Goal: Task Accomplishment & Management: Use online tool/utility

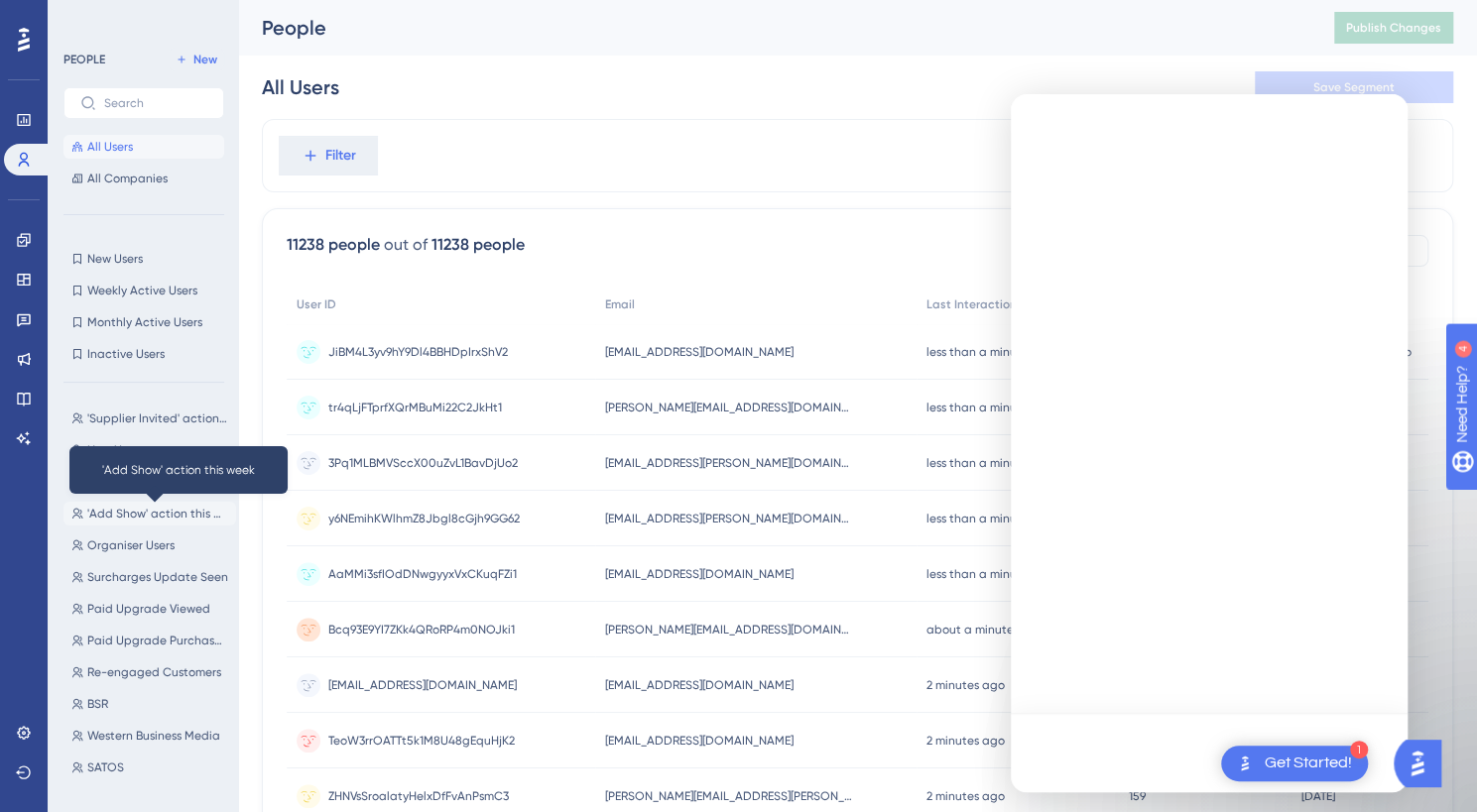
click at [149, 513] on span "'Add Show' action this week" at bounding box center [158, 514] width 141 height 16
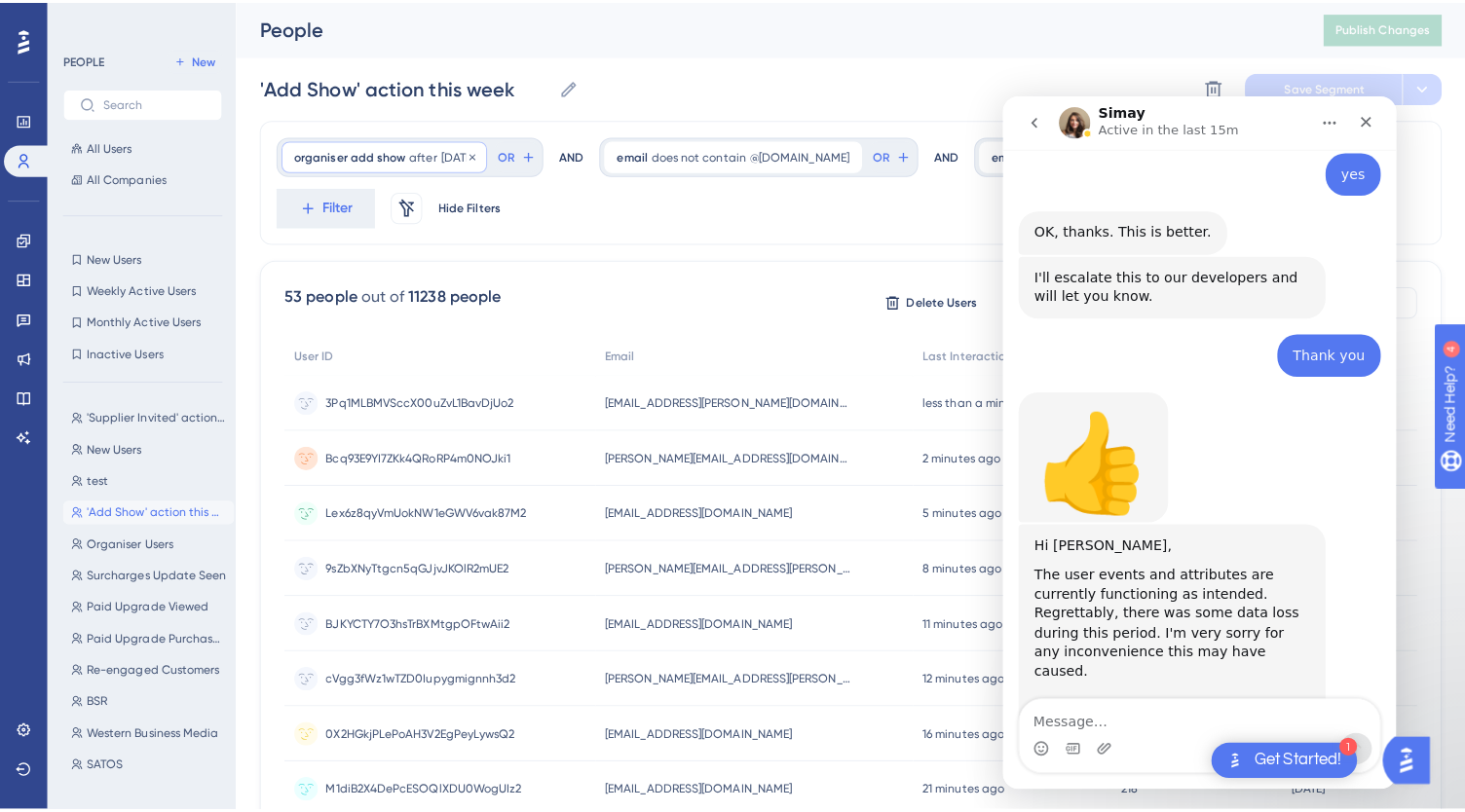
scroll to position [3167, 0]
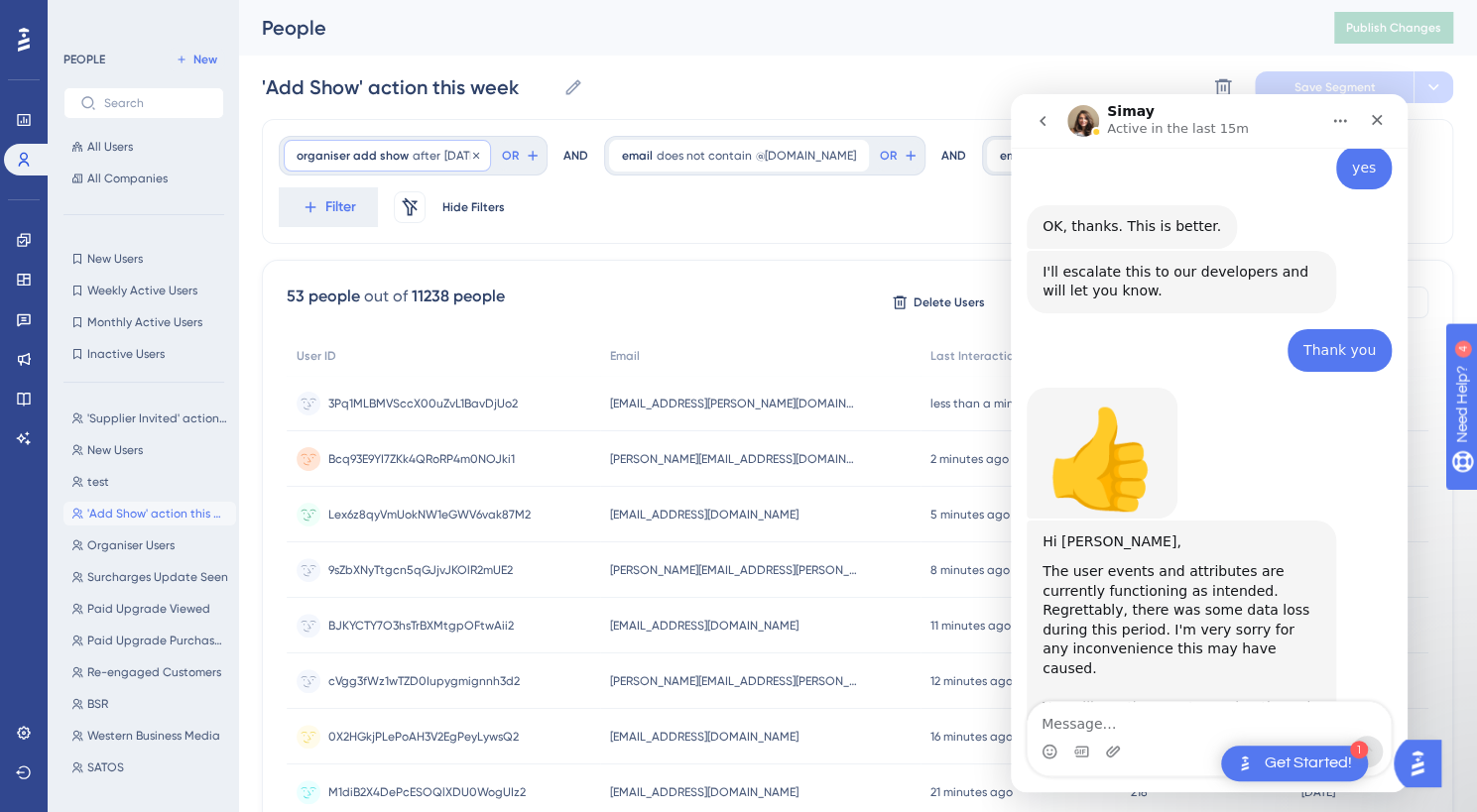
click at [458, 152] on span "[DATE]" at bounding box center [461, 156] width 34 height 16
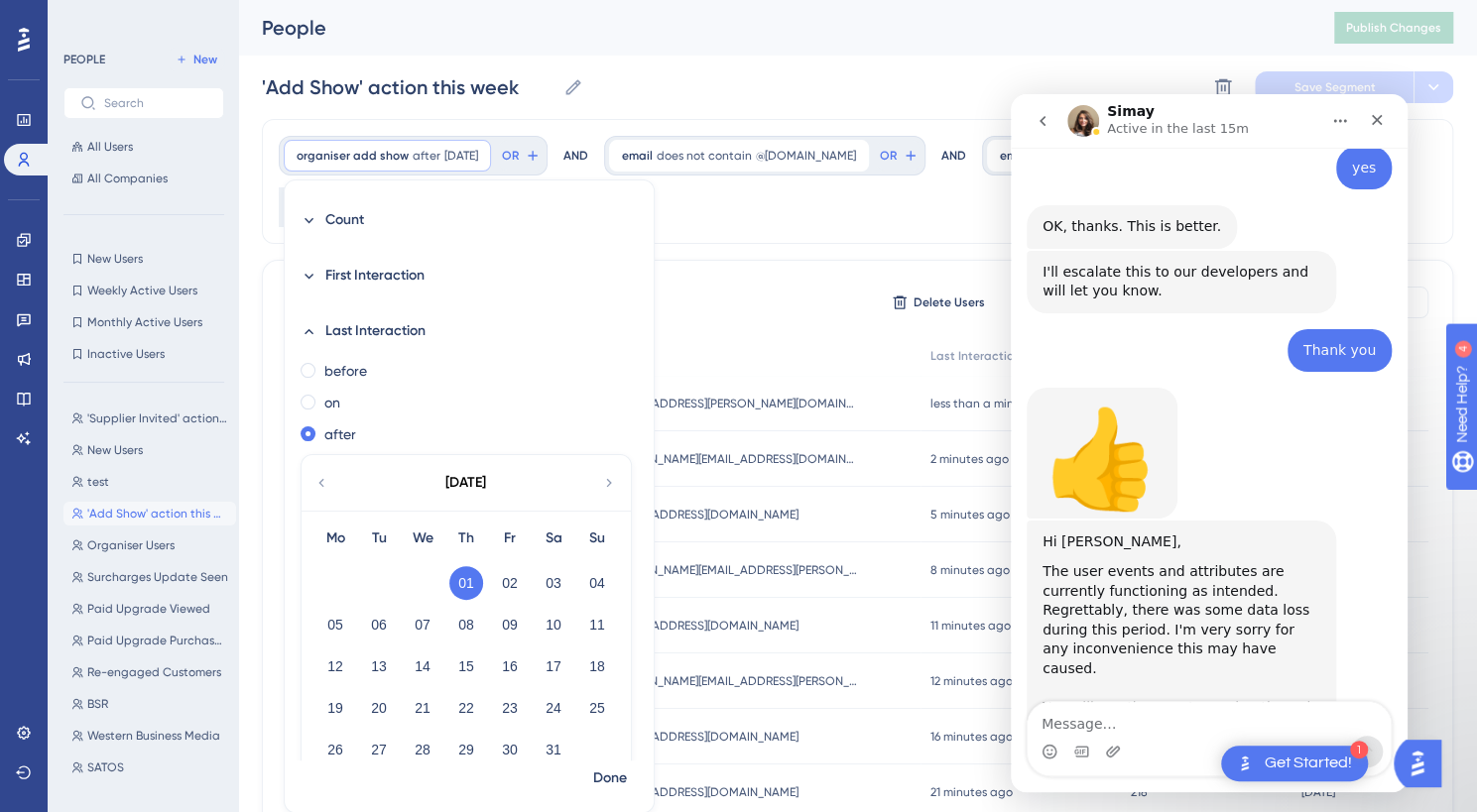
click at [596, 485] on div "[DATE]" at bounding box center [465, 483] width 327 height 56
click at [610, 475] on icon at bounding box center [609, 483] width 16 height 18
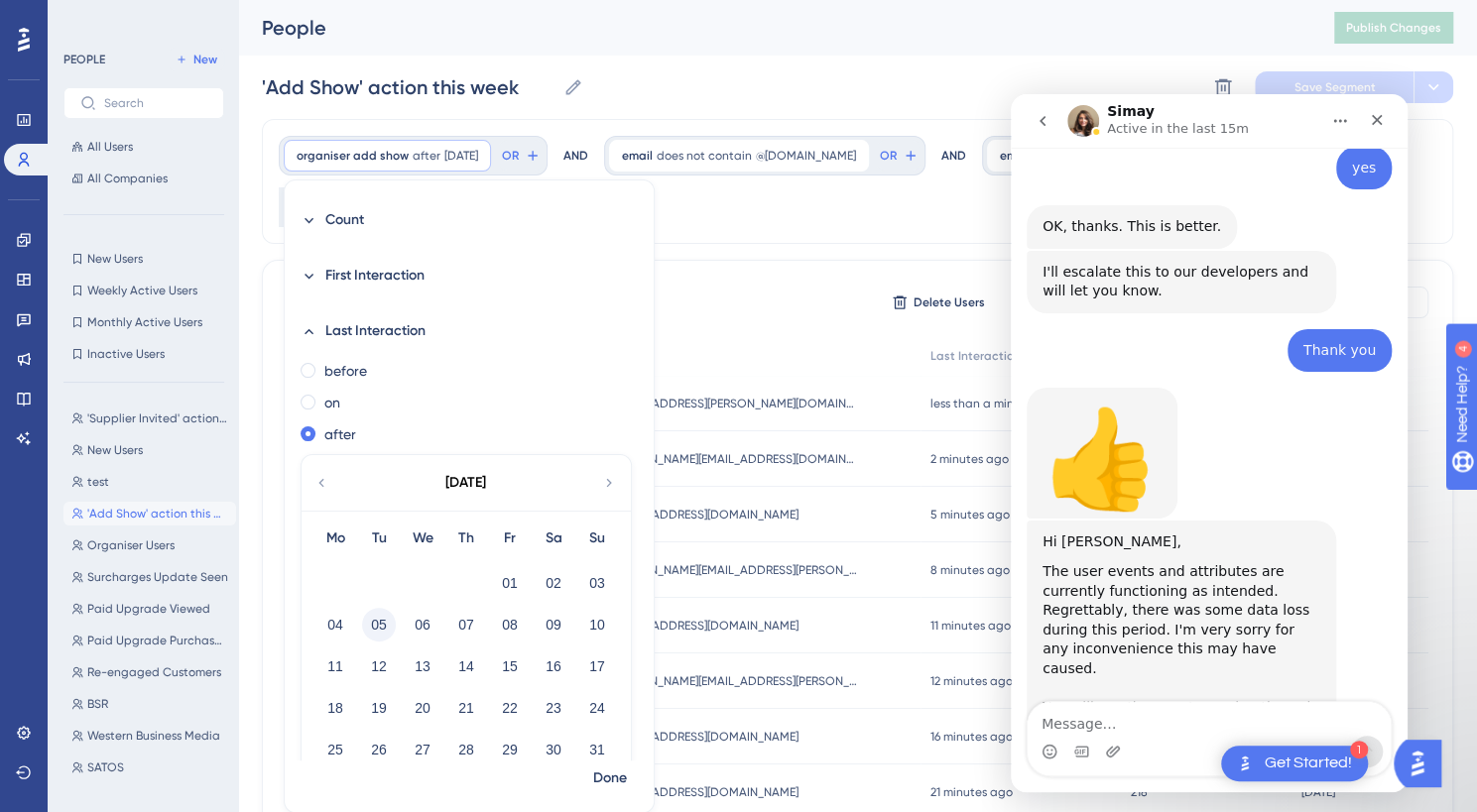
click at [376, 626] on button "05" at bounding box center [379, 625] width 34 height 34
click at [605, 778] on span "Done" at bounding box center [610, 778] width 34 height 24
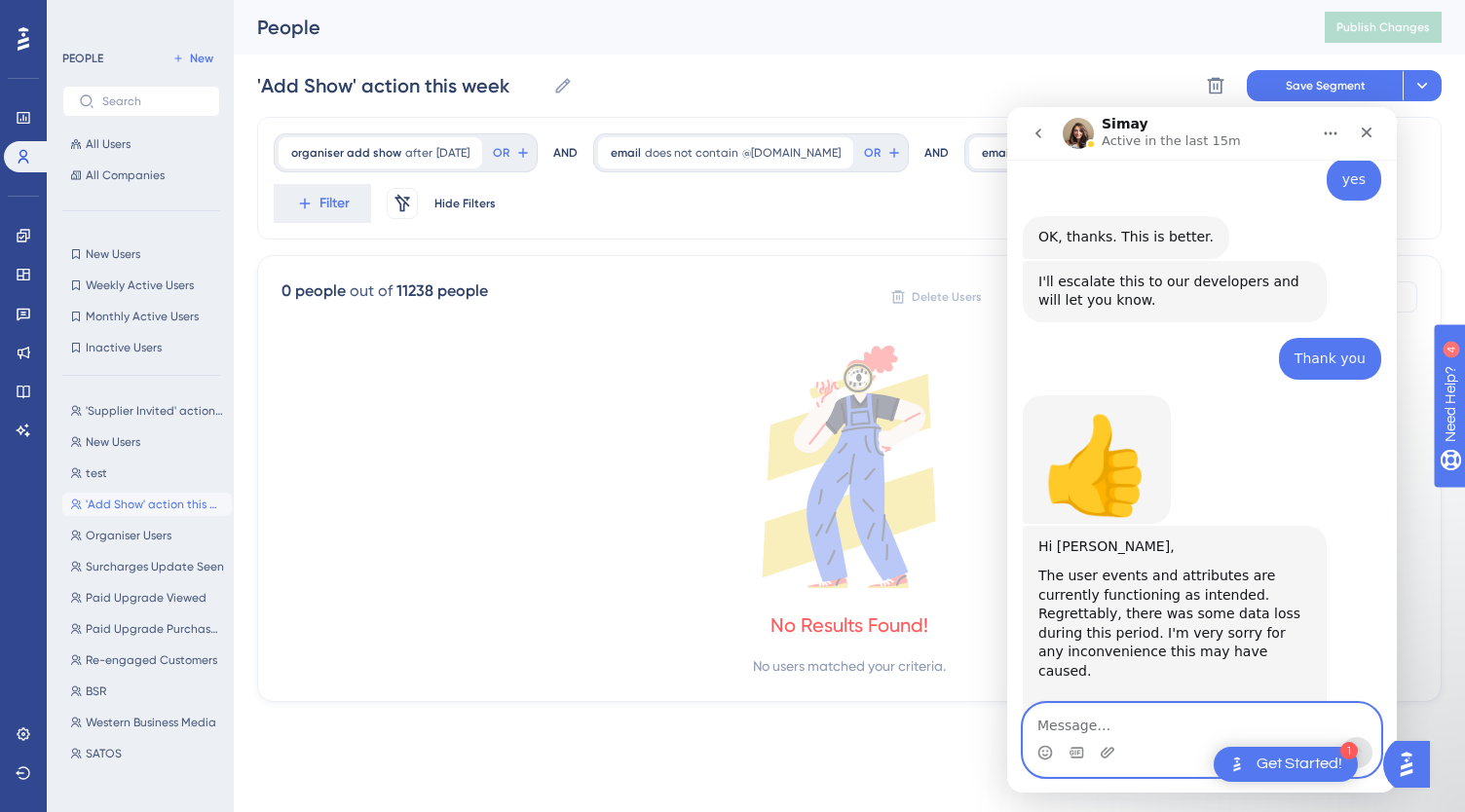
click at [1170, 736] on textarea "Message…" at bounding box center [1202, 720] width 357 height 33
type textarea "It still is not working"
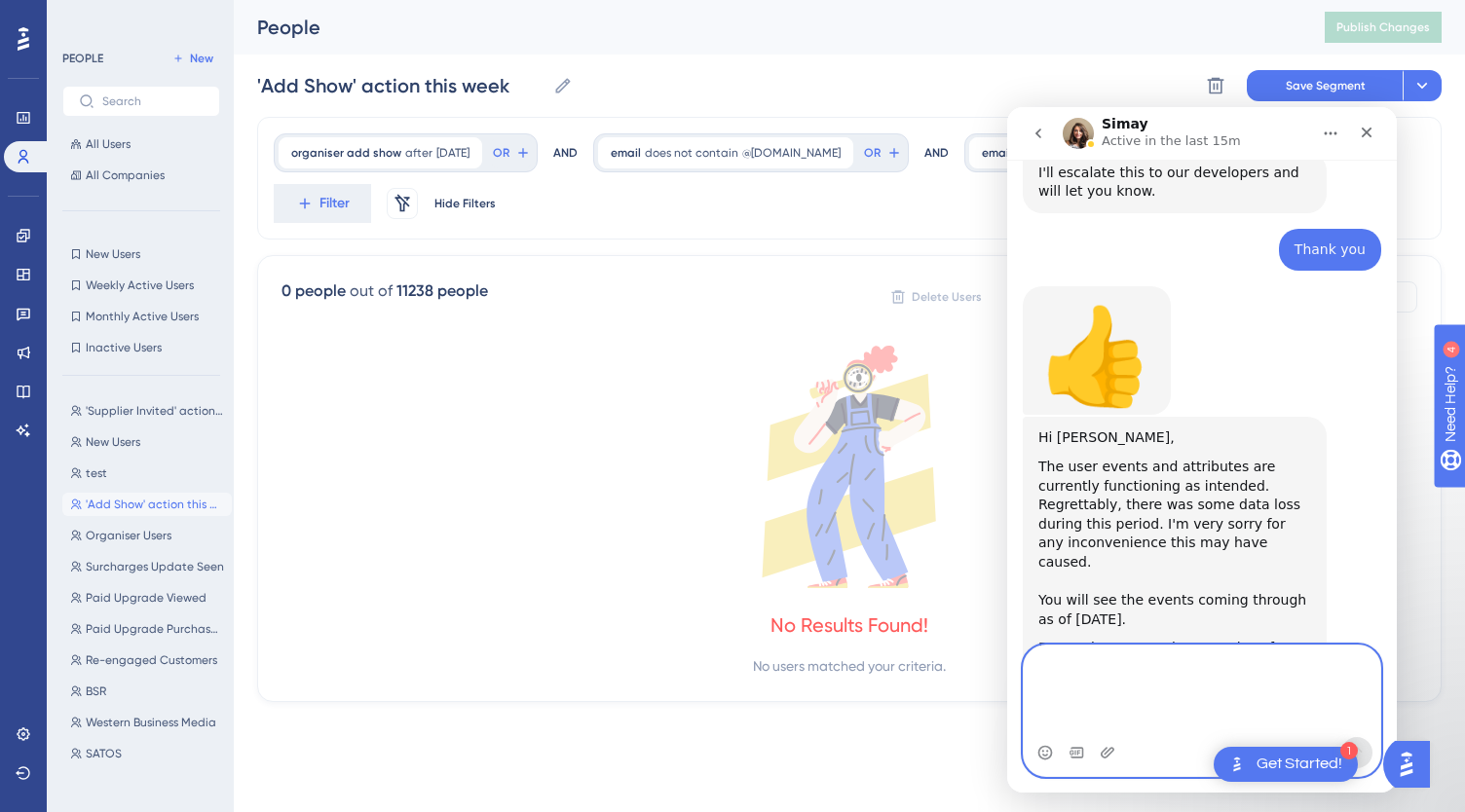
scroll to position [3284, 0]
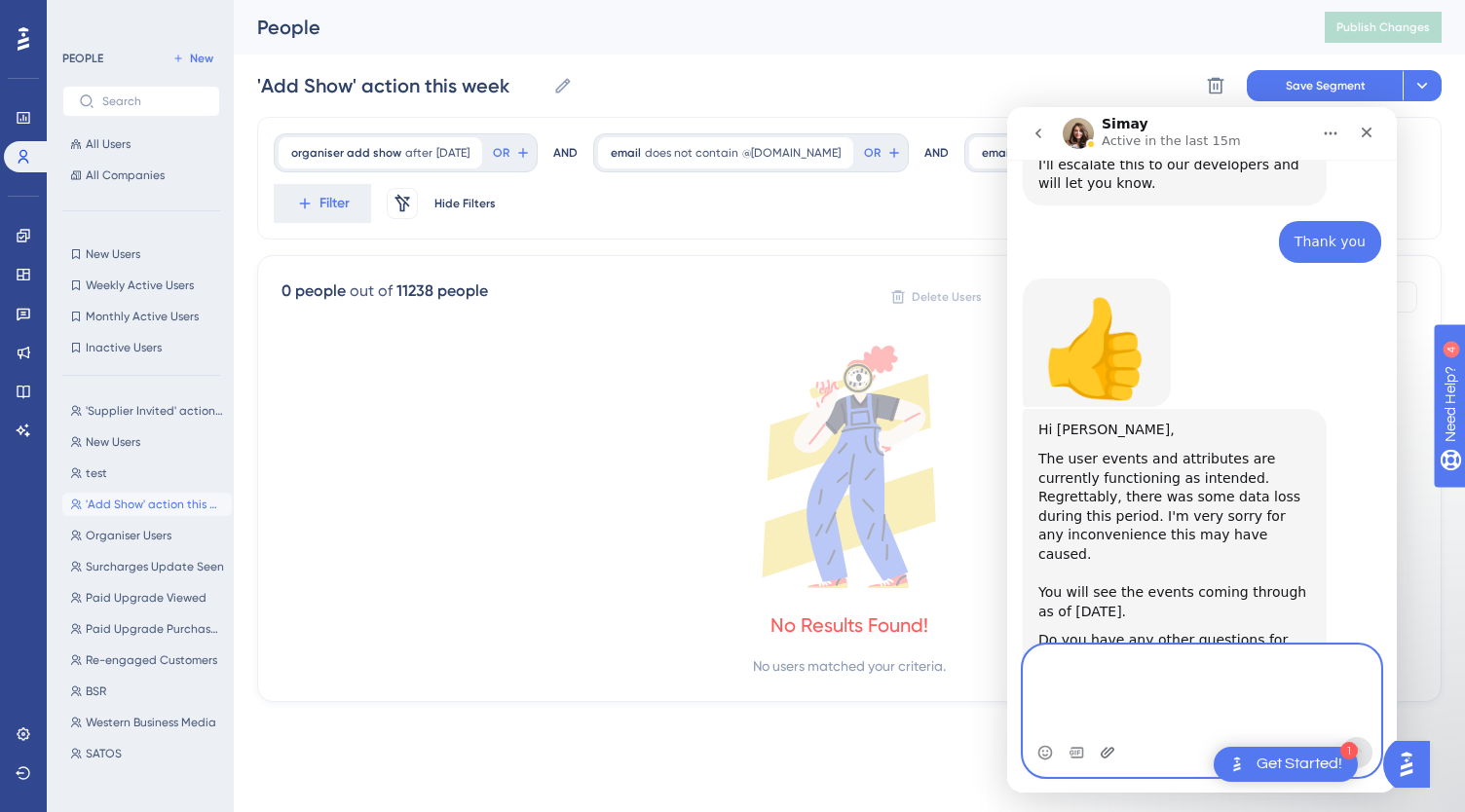
click at [1109, 749] on icon "Upload attachment" at bounding box center [1108, 752] width 14 height 11
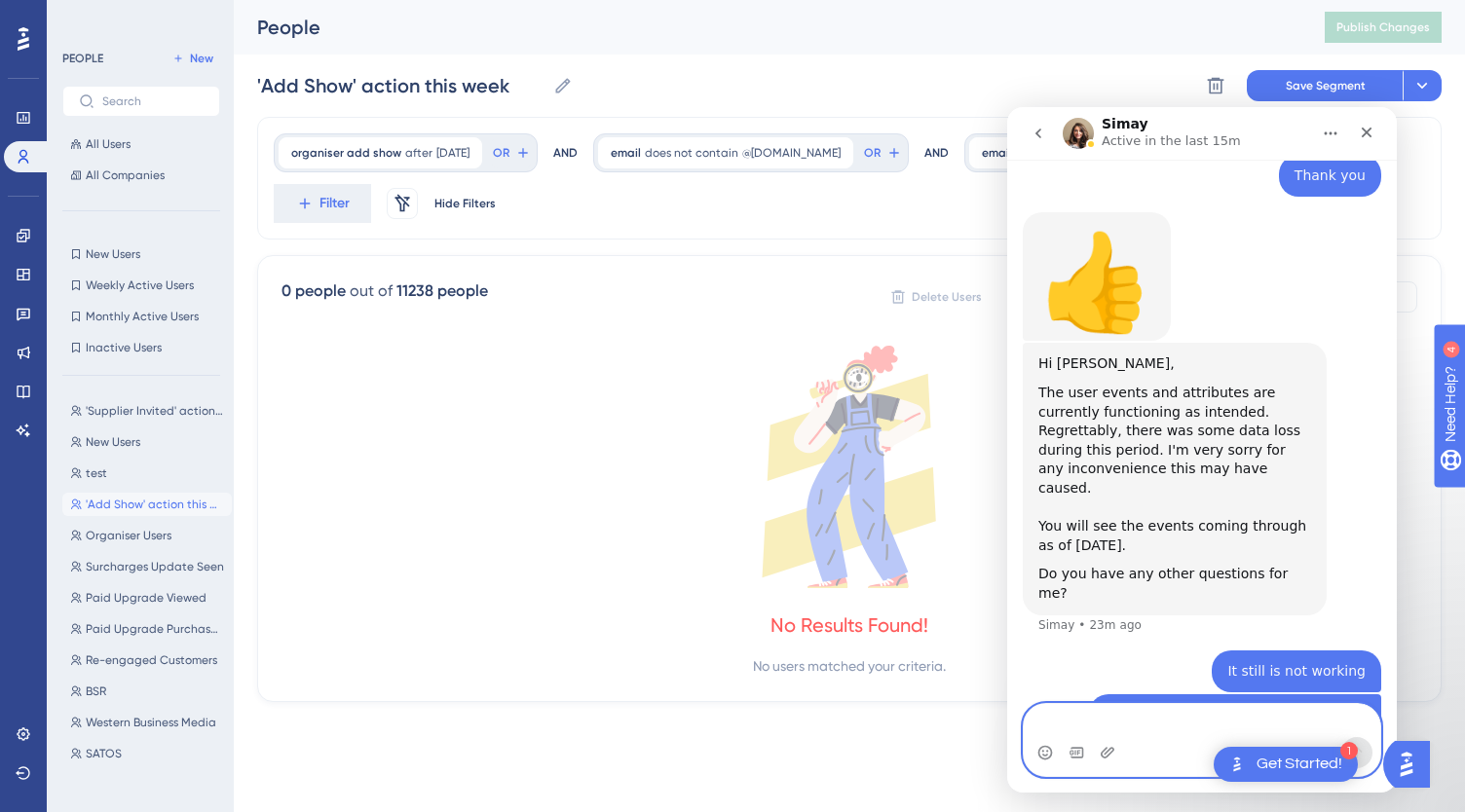
scroll to position [3436, 0]
